Goal: Browse casually

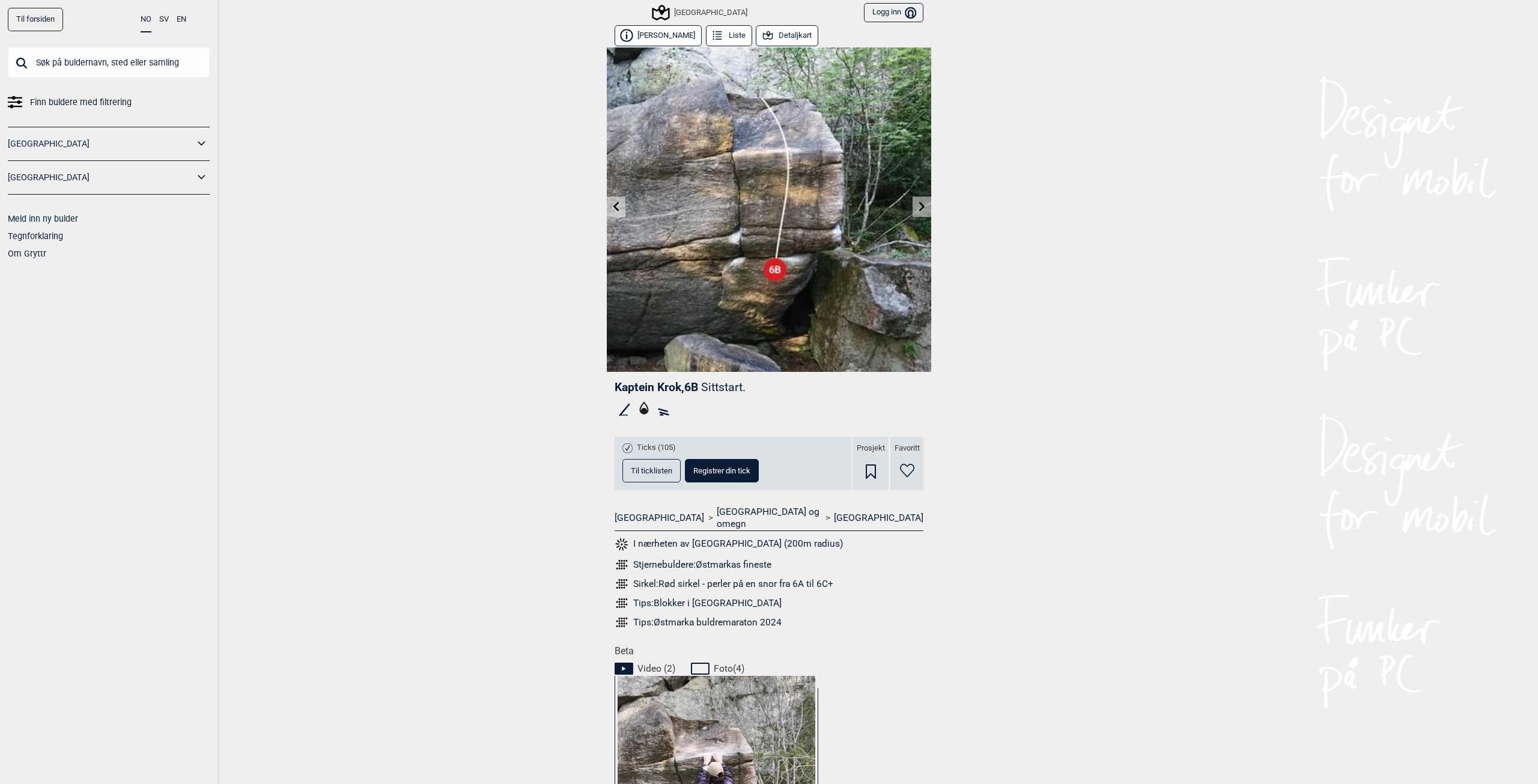
click at [923, 207] on link at bounding box center [922, 206] width 18 height 20
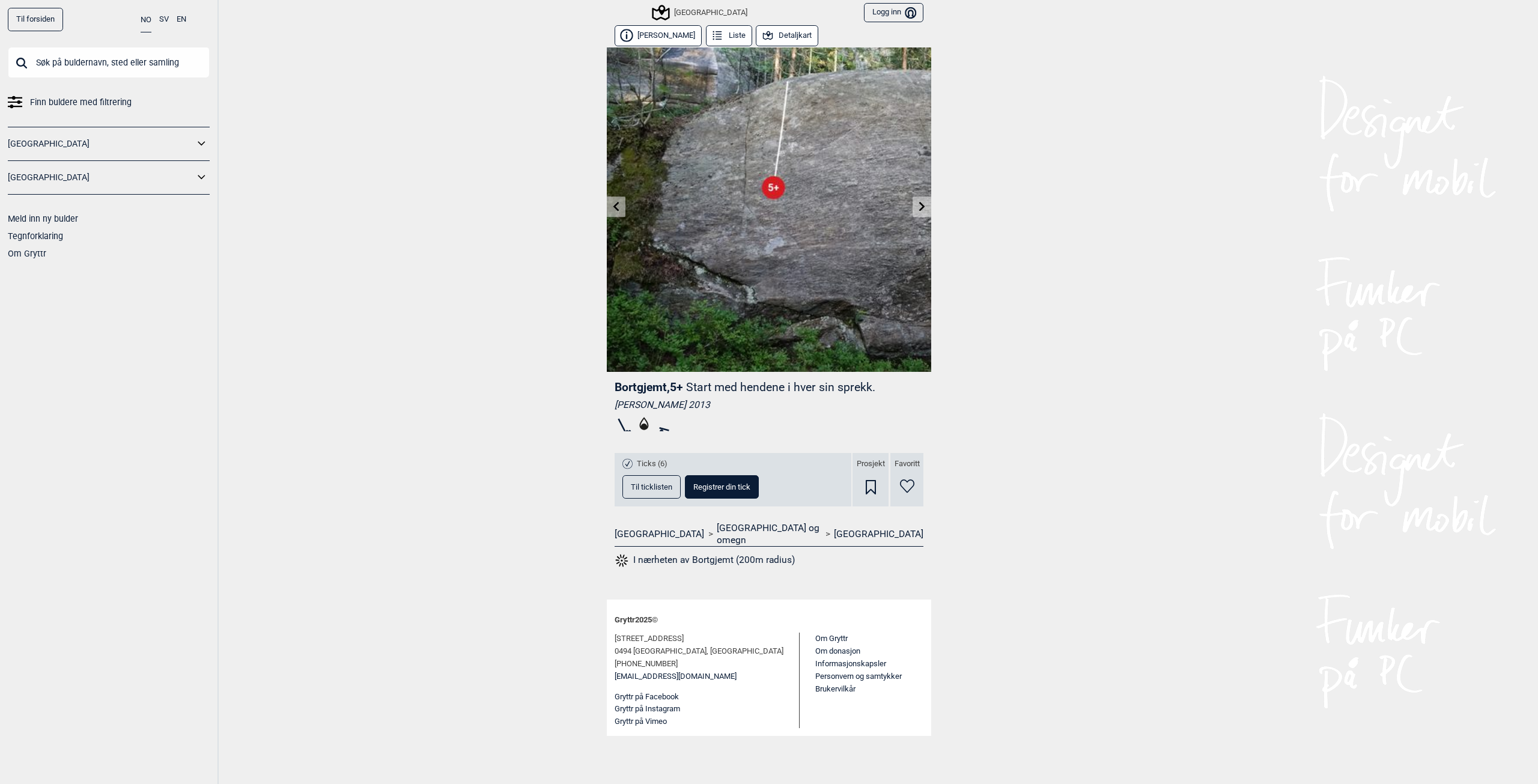
click at [610, 205] on link at bounding box center [616, 206] width 18 height 20
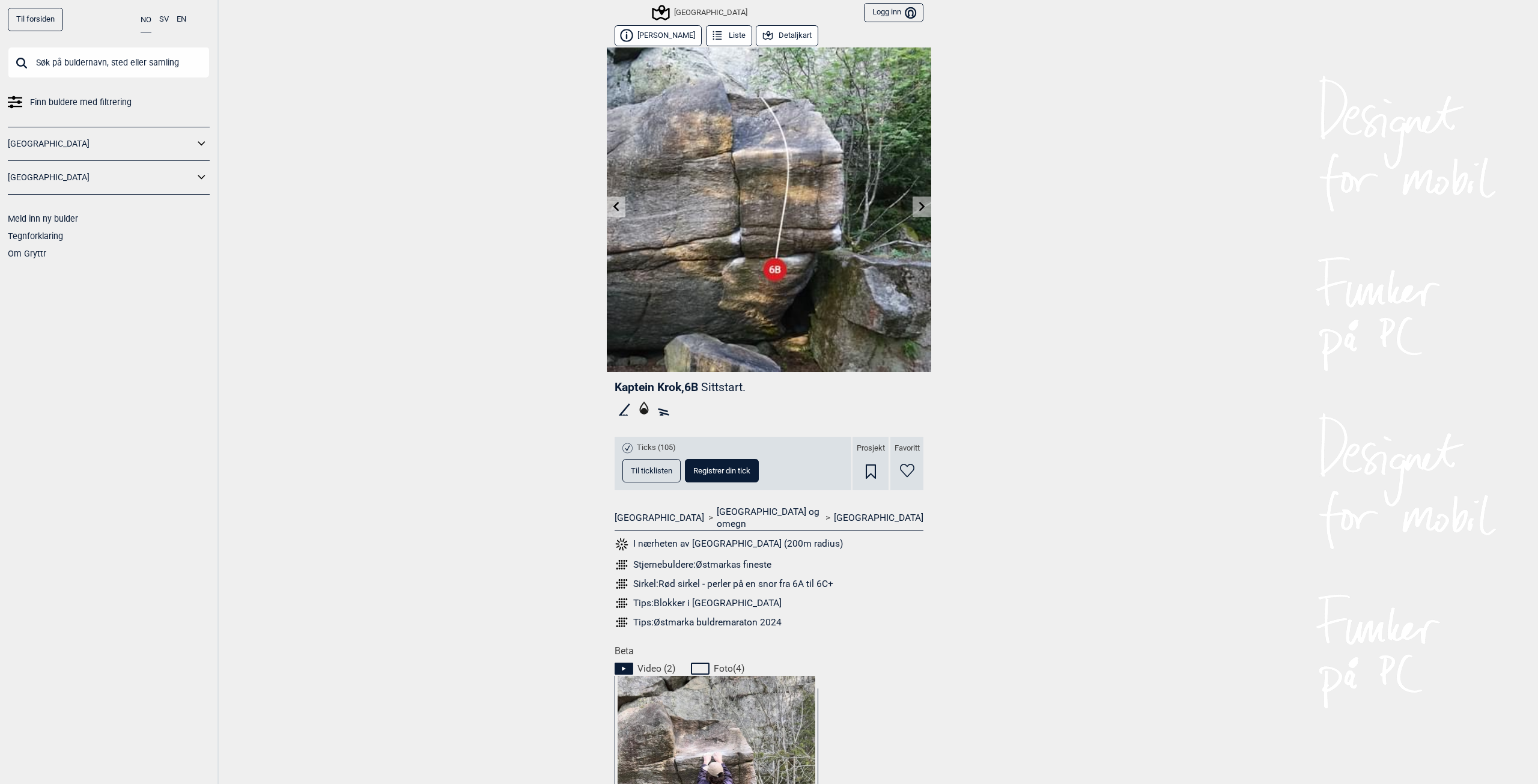
click at [612, 205] on icon at bounding box center [616, 206] width 9 height 9
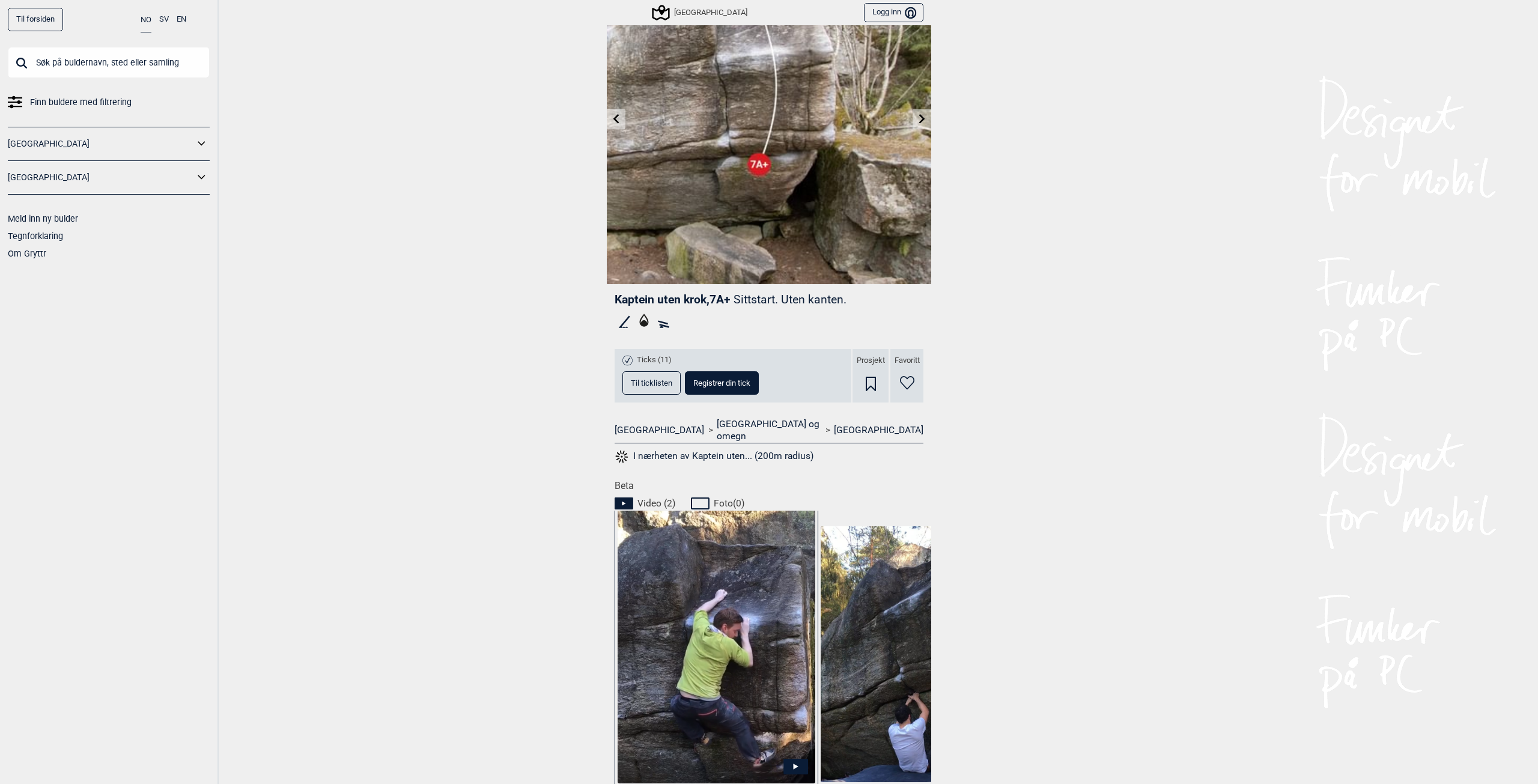
scroll to position [240, 0]
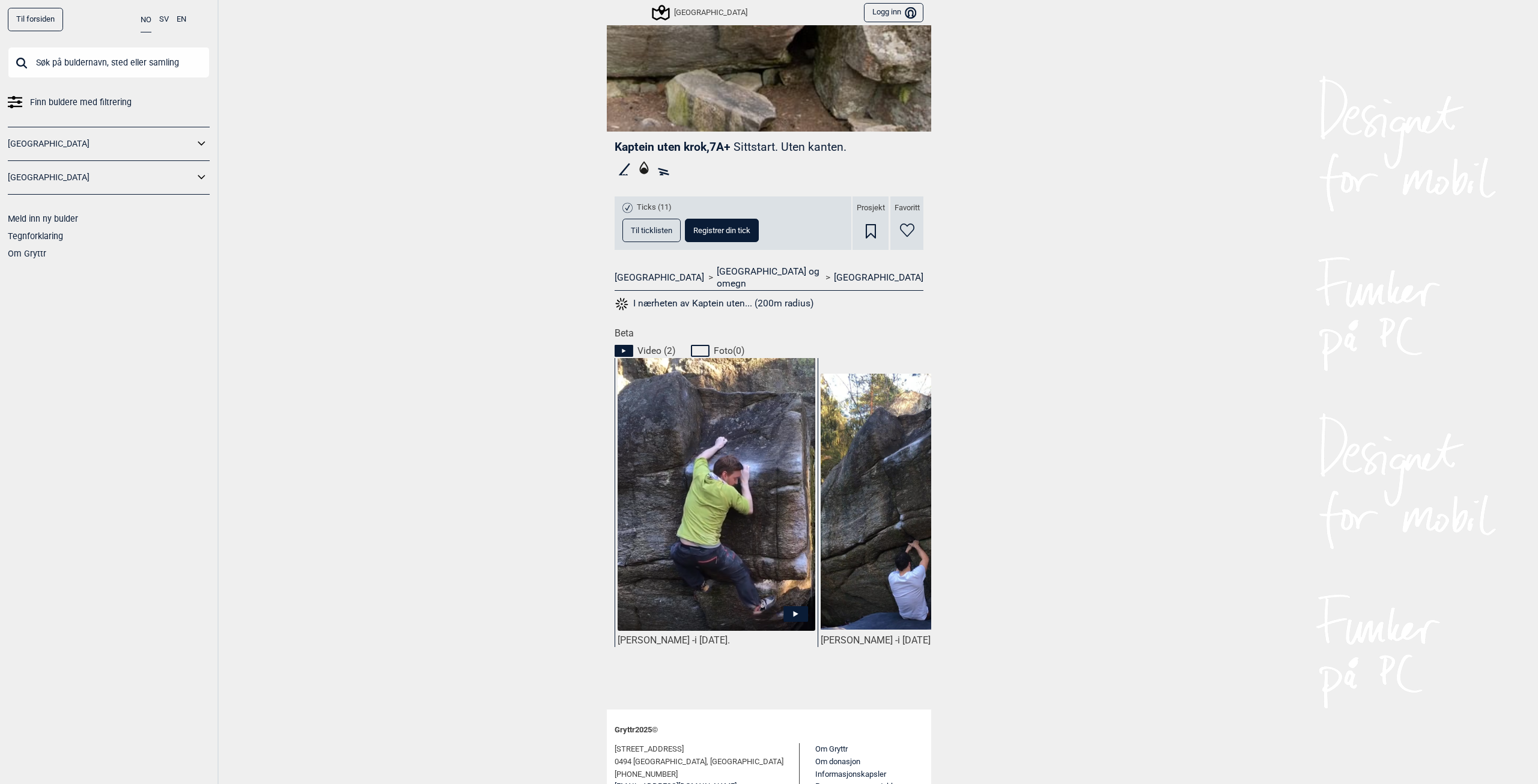
click at [678, 482] on img at bounding box center [716, 511] width 197 height 306
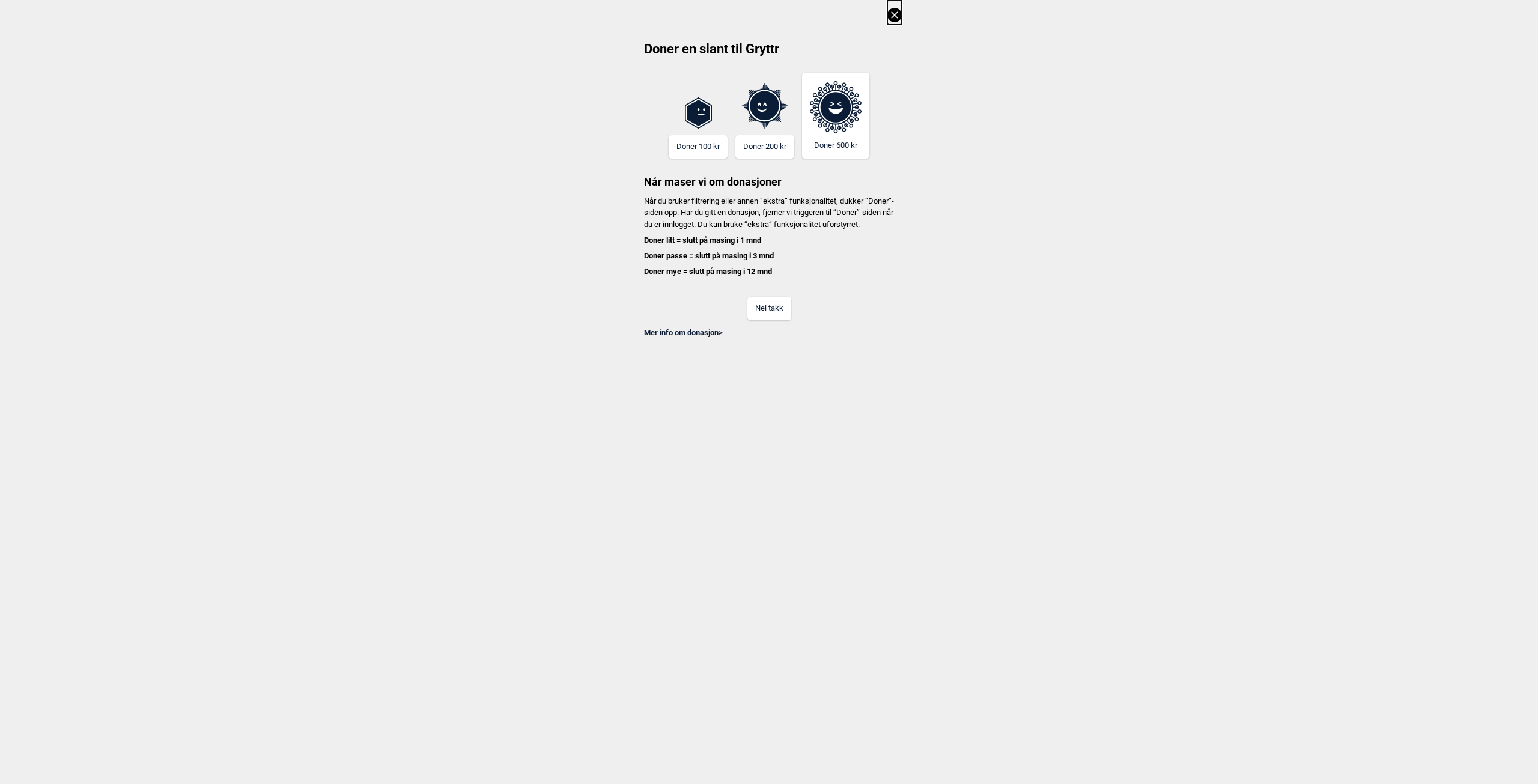
click at [888, 16] on icon at bounding box center [894, 15] width 15 height 15
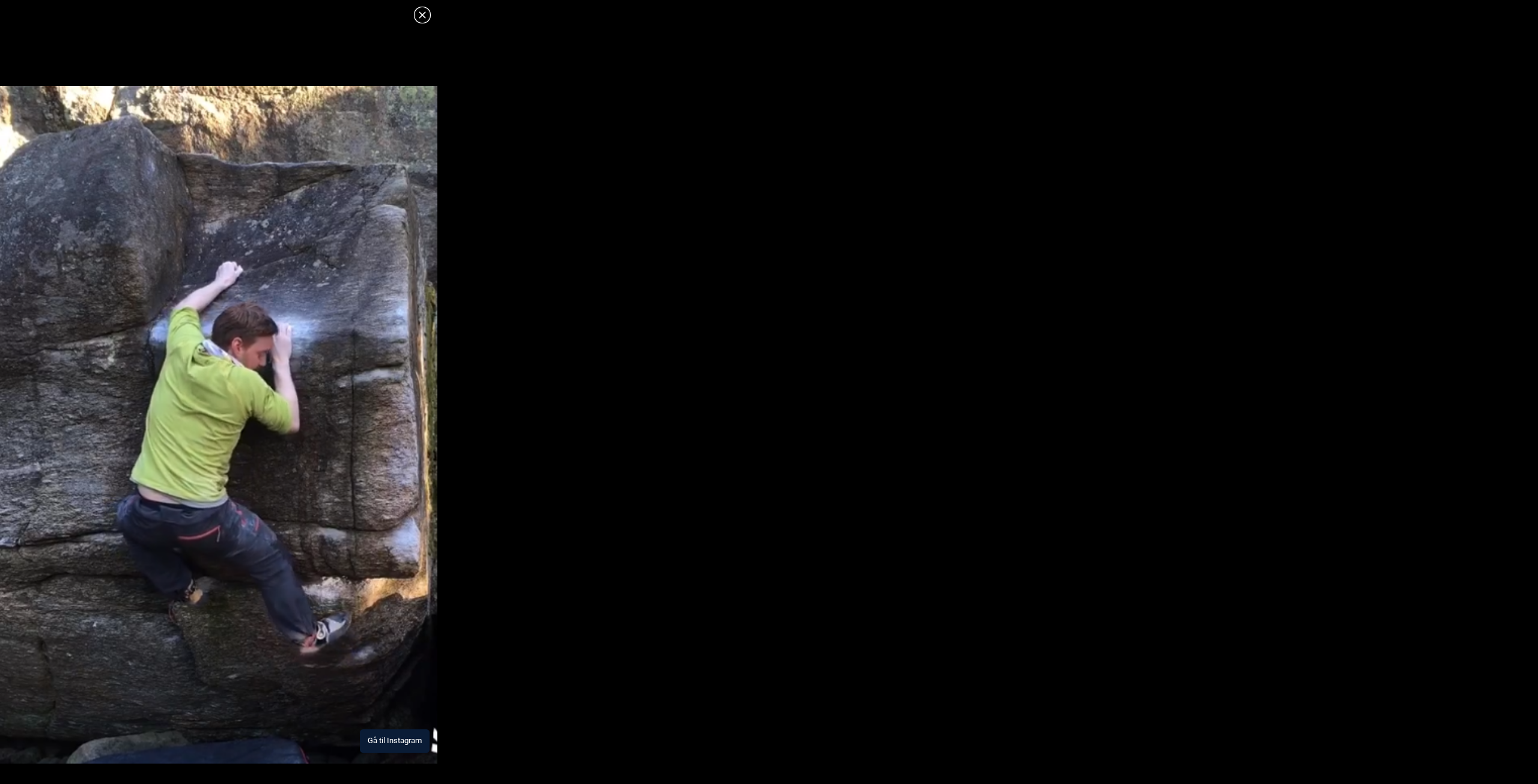
click at [358, 392] on img at bounding box center [218, 425] width 437 height 678
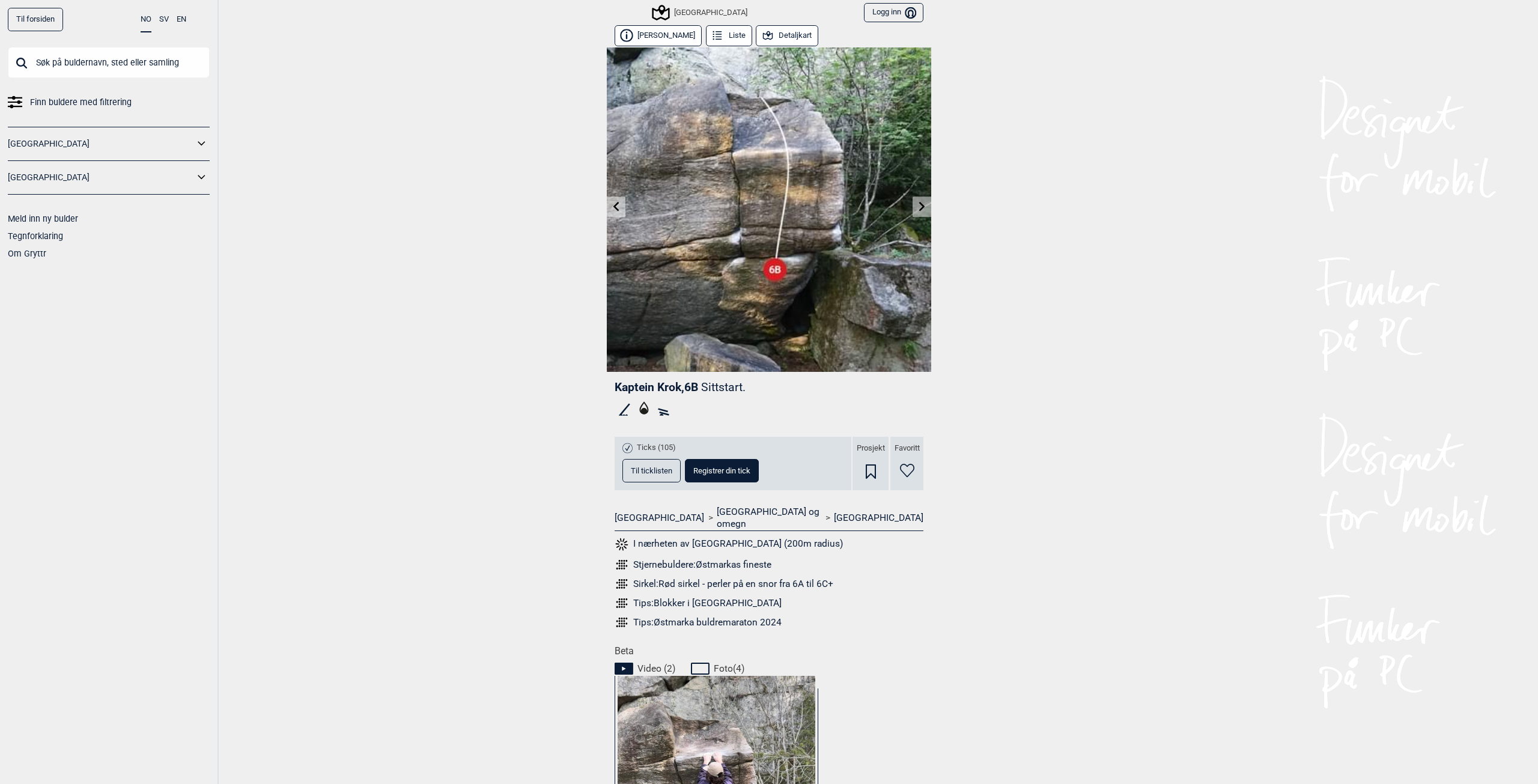
click at [614, 197] on link at bounding box center [616, 206] width 18 height 20
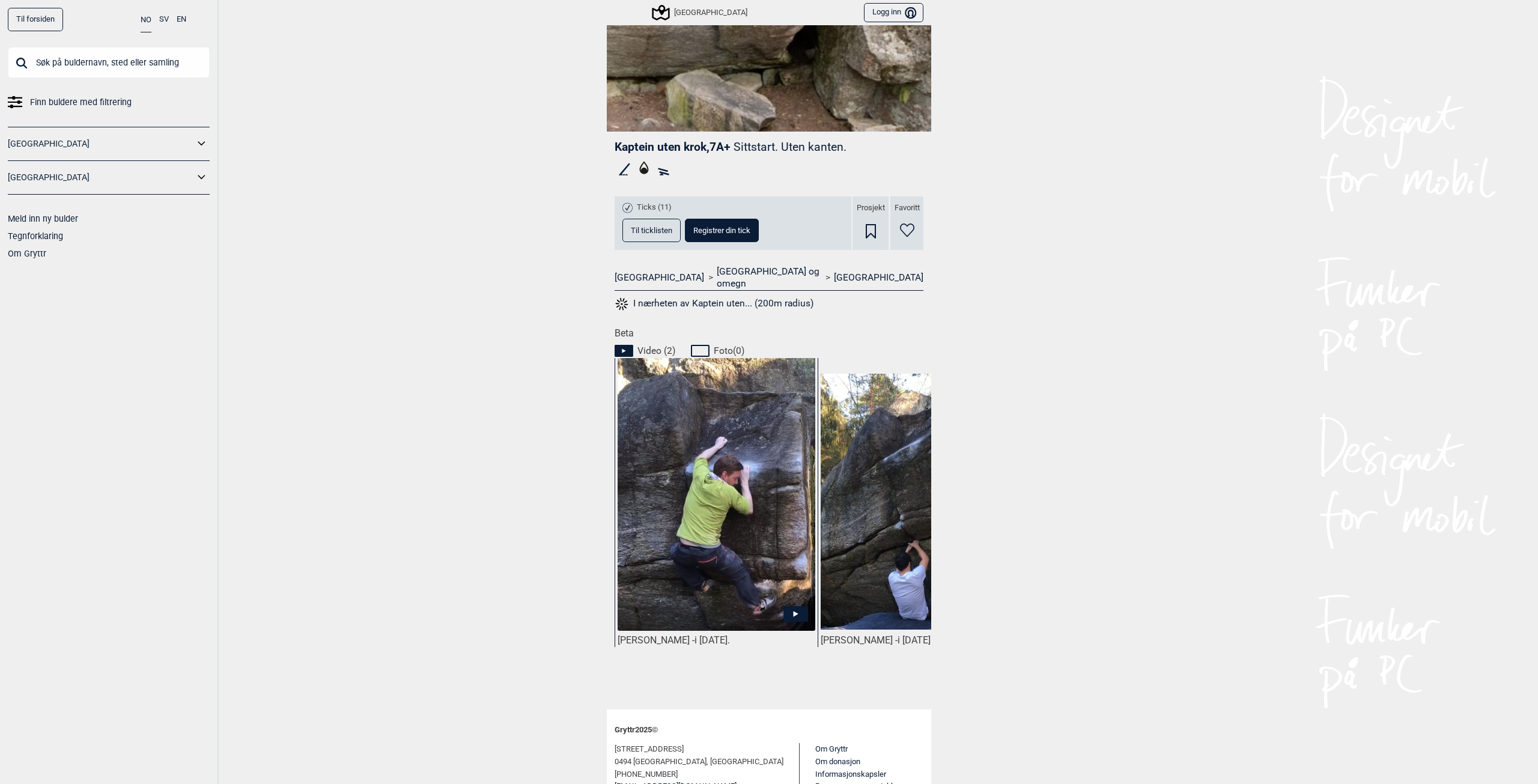
scroll to position [0, 87]
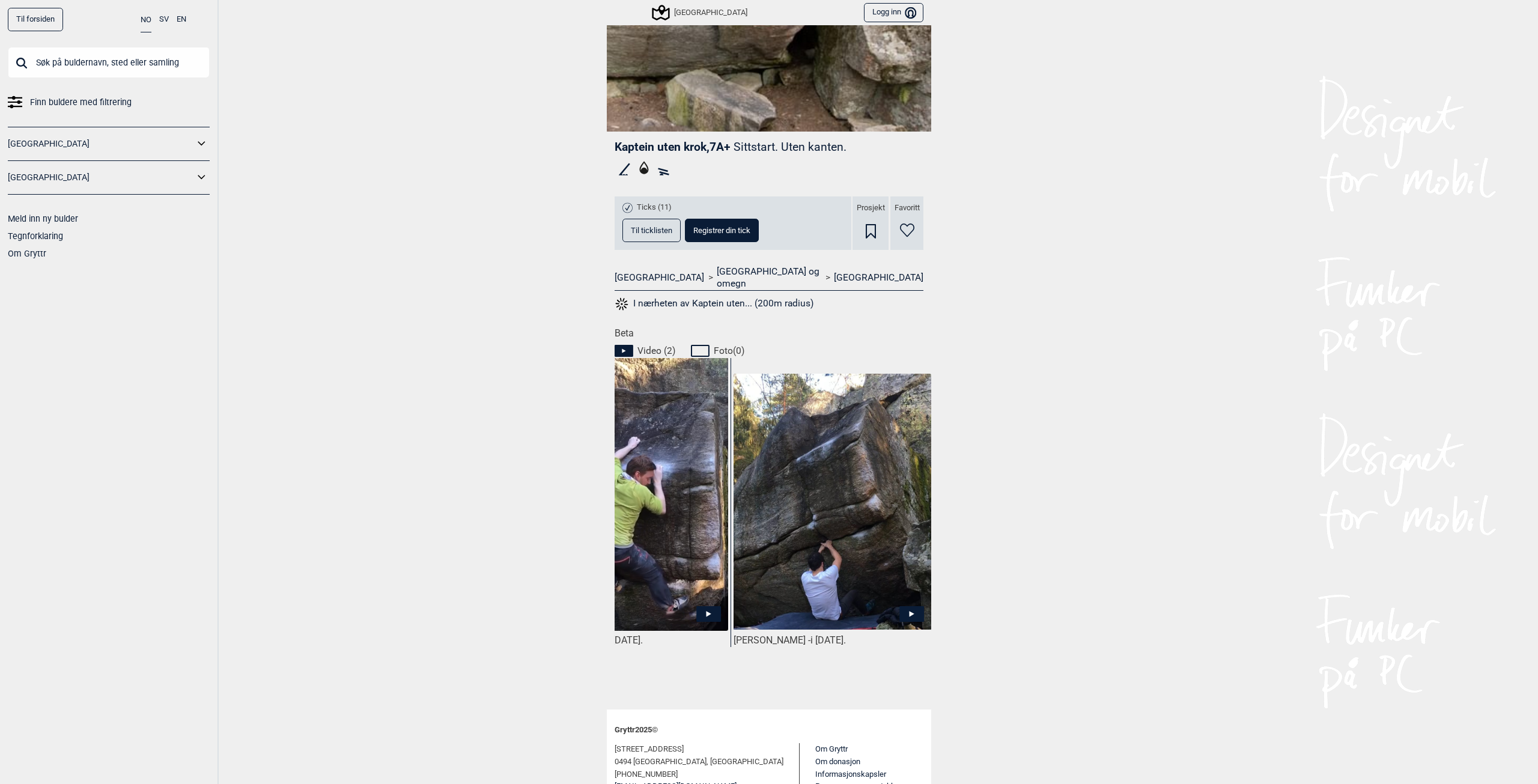
click at [813, 549] on img at bounding box center [832, 502] width 197 height 256
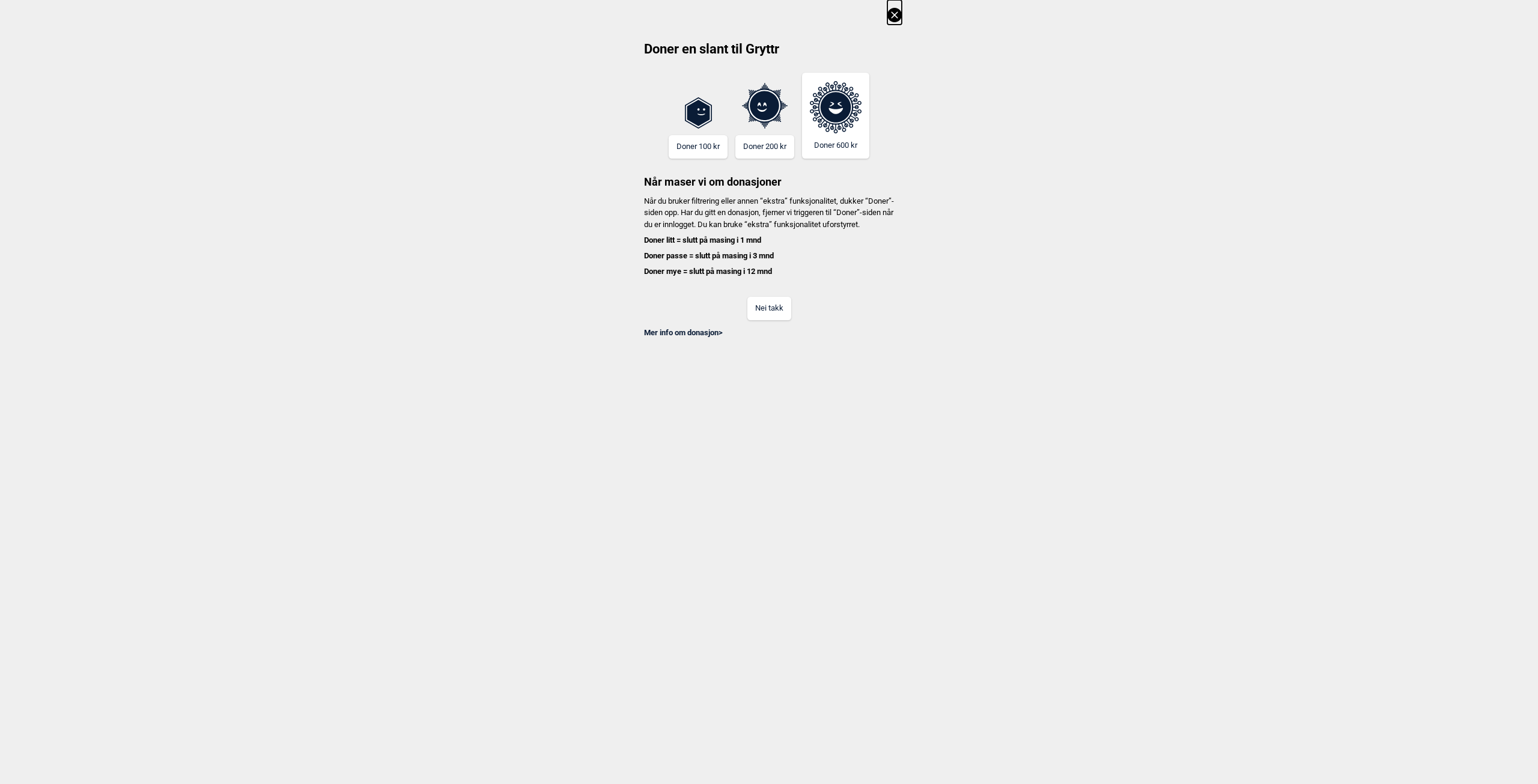
click at [763, 320] on button "Nei takk" at bounding box center [769, 308] width 44 height 23
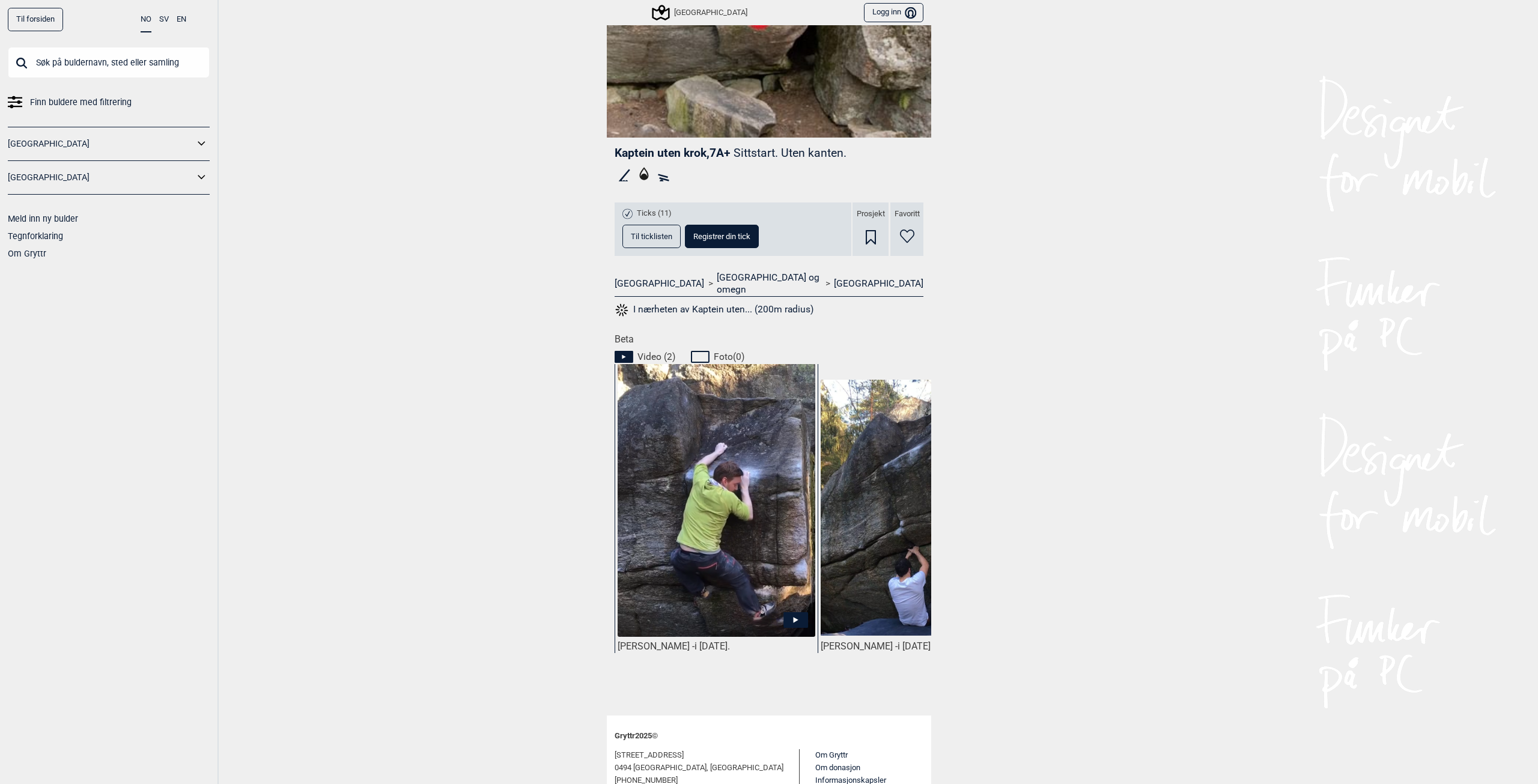
scroll to position [240, 0]
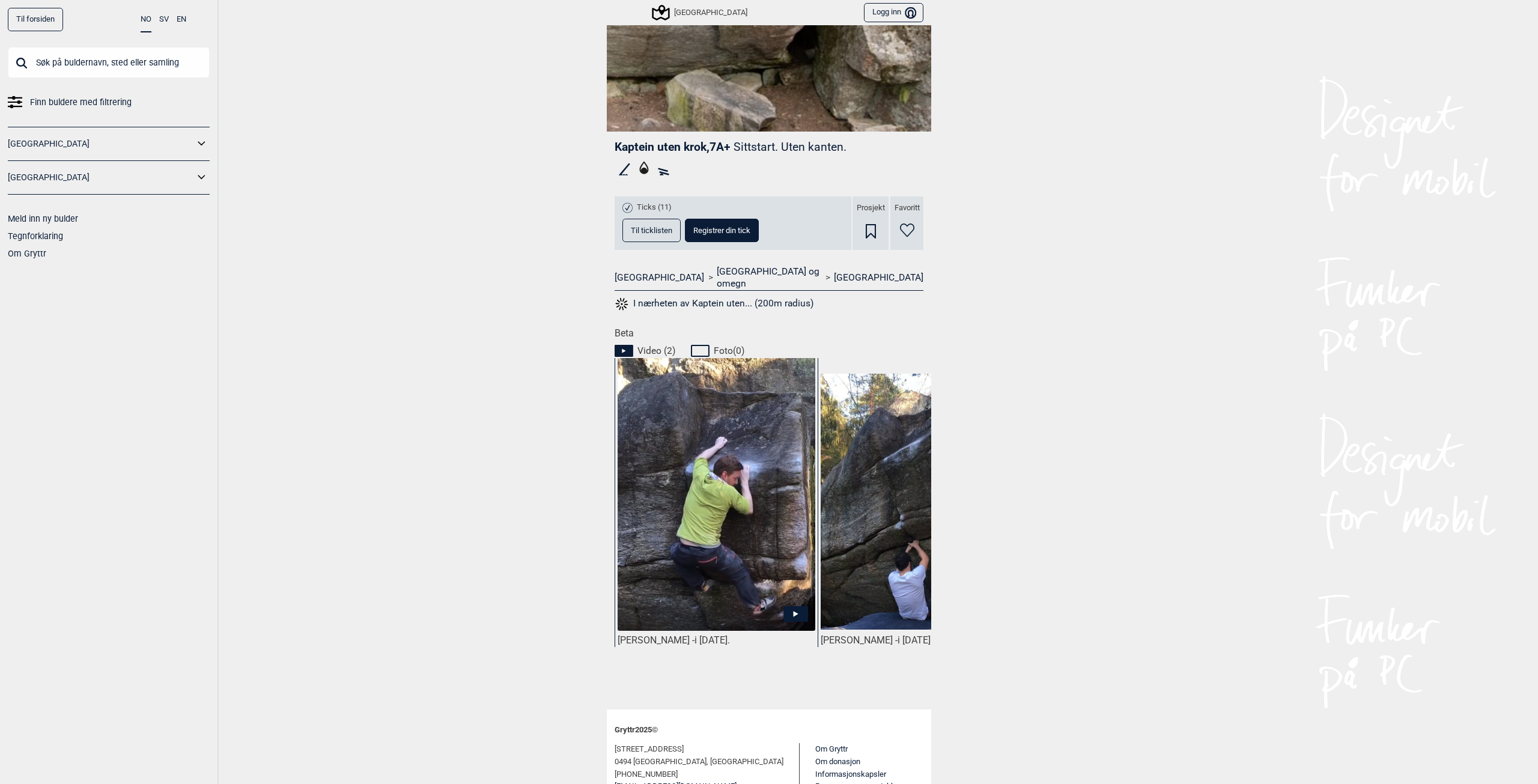
click at [856, 462] on img at bounding box center [920, 502] width 197 height 256
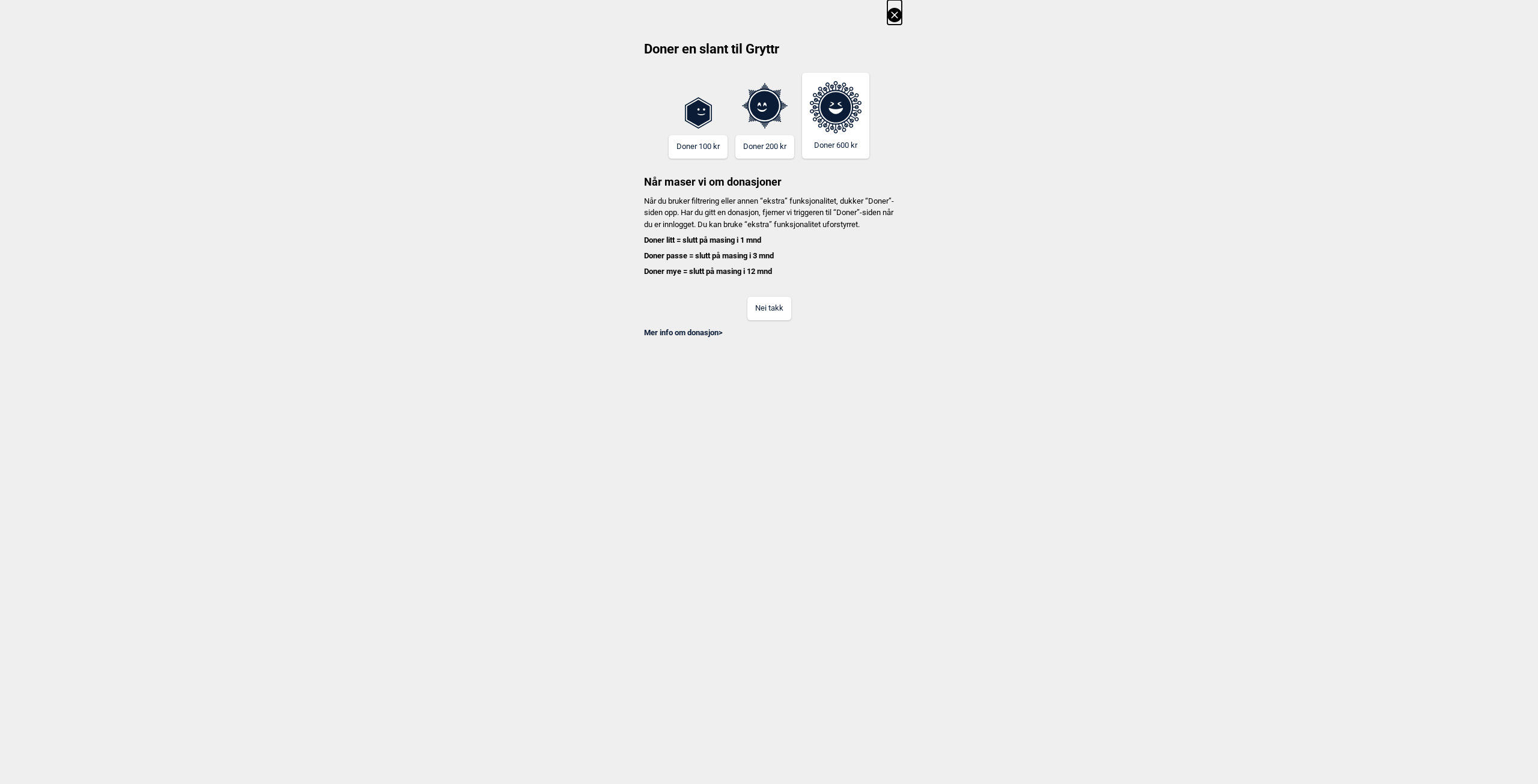
click at [754, 320] on button "Nei takk" at bounding box center [769, 308] width 44 height 23
